Goal: Information Seeking & Learning: Learn about a topic

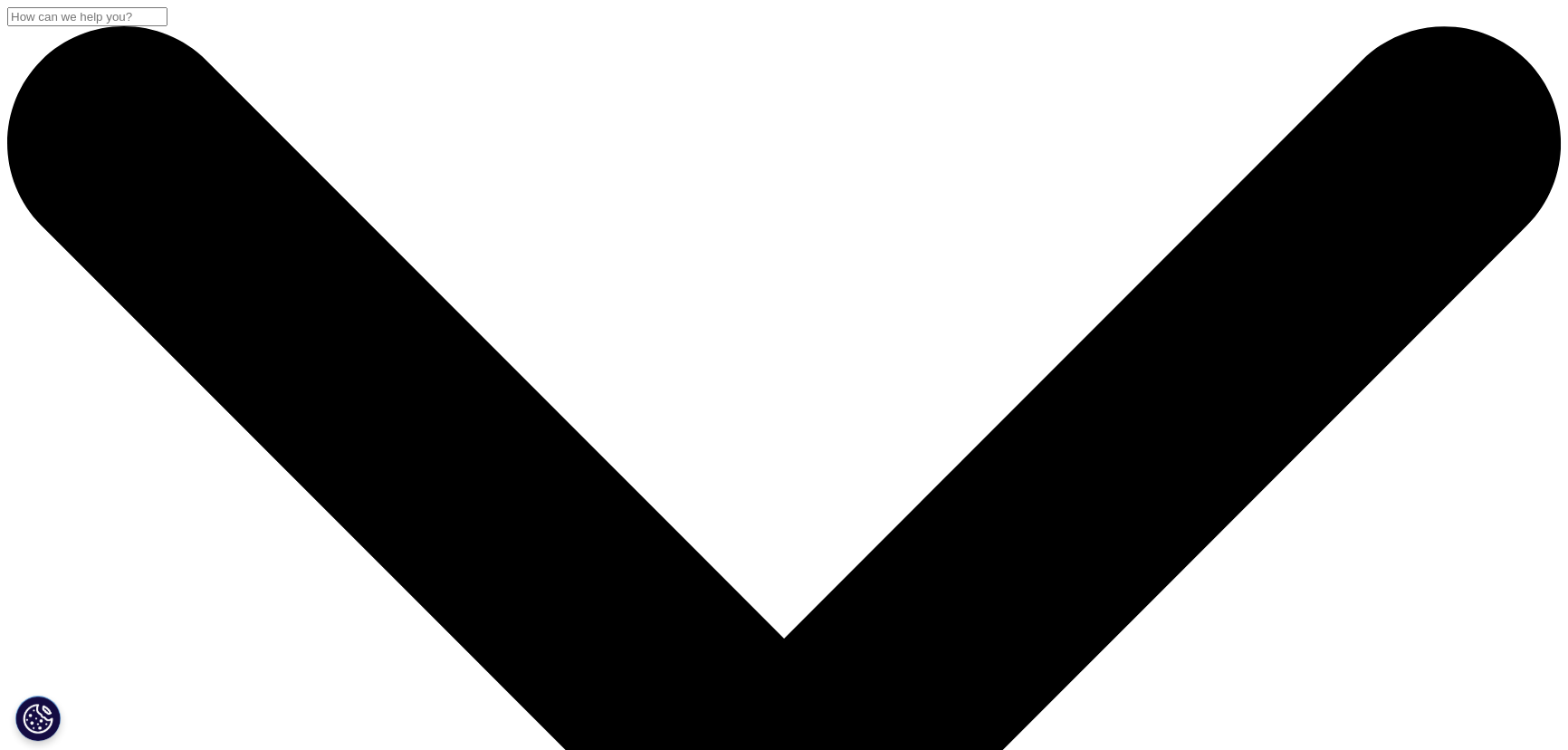
scroll to position [246, 1068]
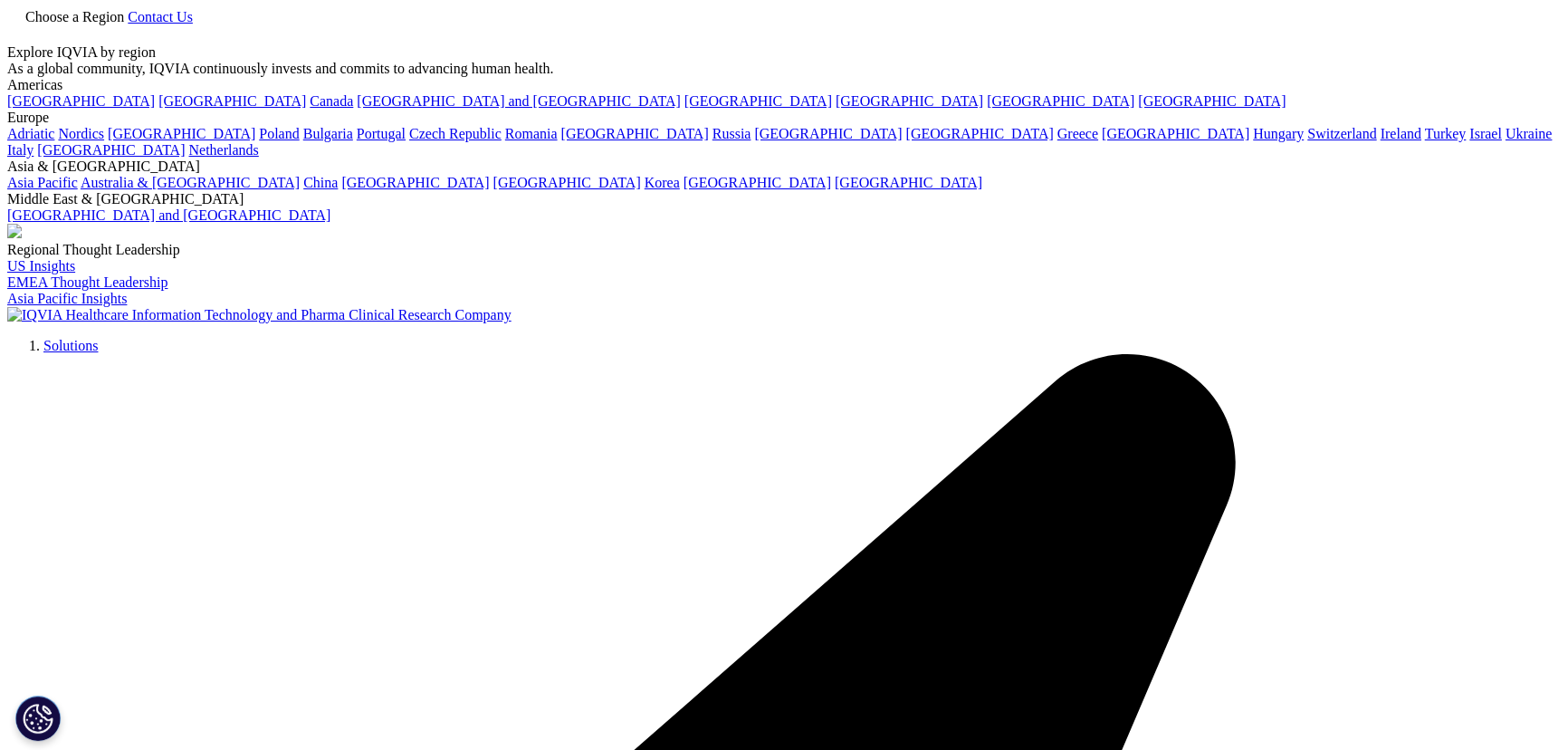
click at [124, 24] on span "Choose a Region" at bounding box center [74, 16] width 98 height 15
click at [78, 190] on link "Asia Pacific" at bounding box center [42, 182] width 70 height 15
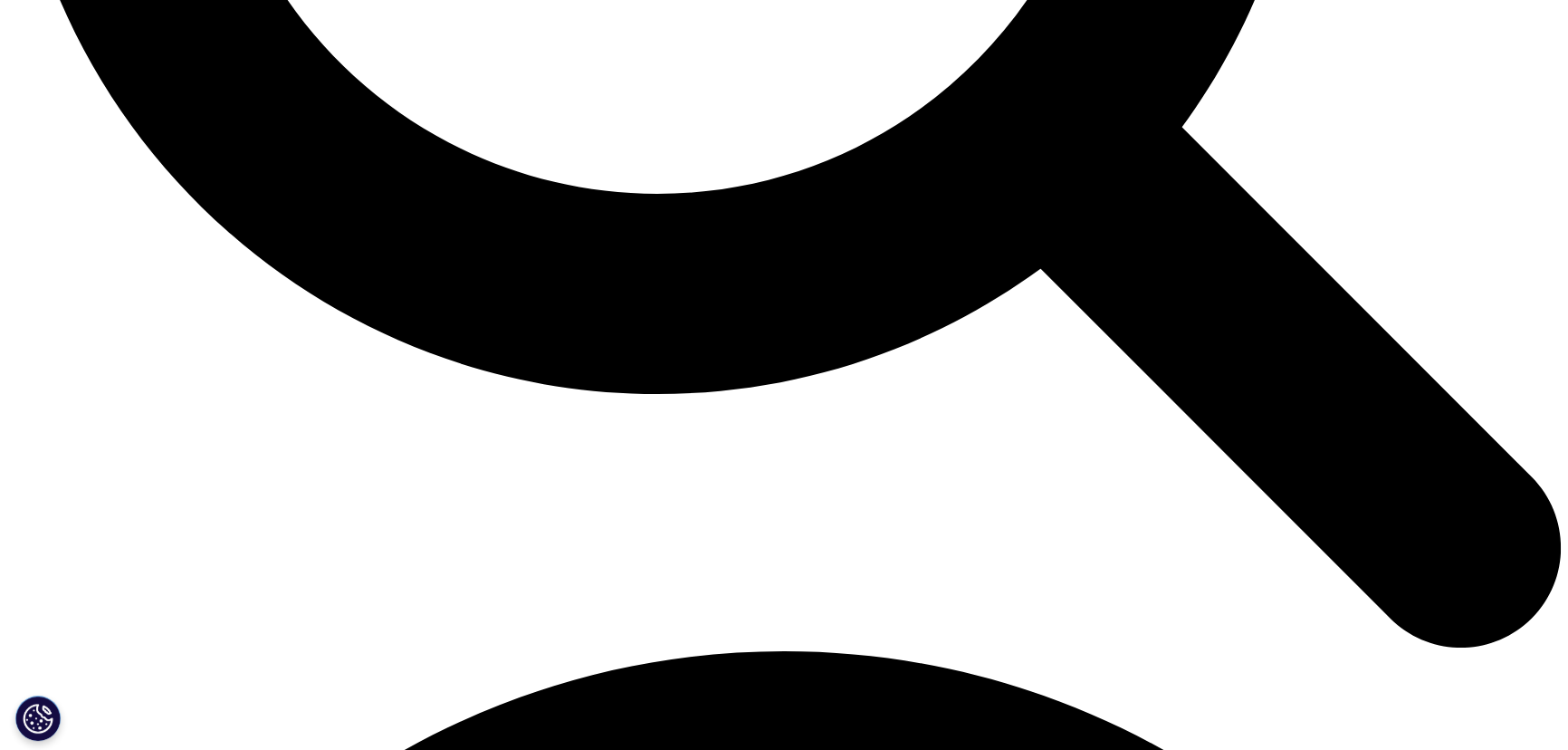
scroll to position [2629, 0]
